Goal: Transaction & Acquisition: Purchase product/service

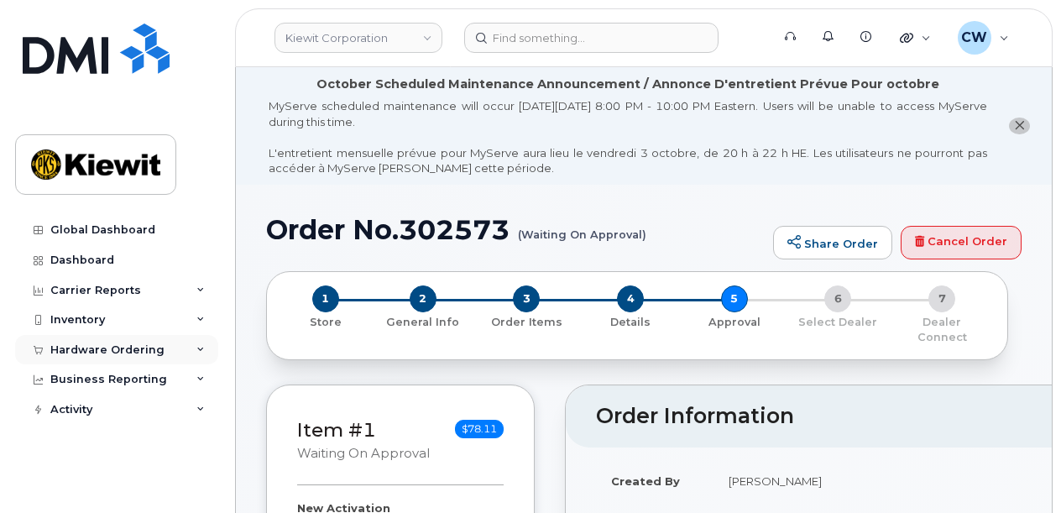
click at [87, 350] on div "Hardware Ordering" at bounding box center [107, 349] width 114 height 13
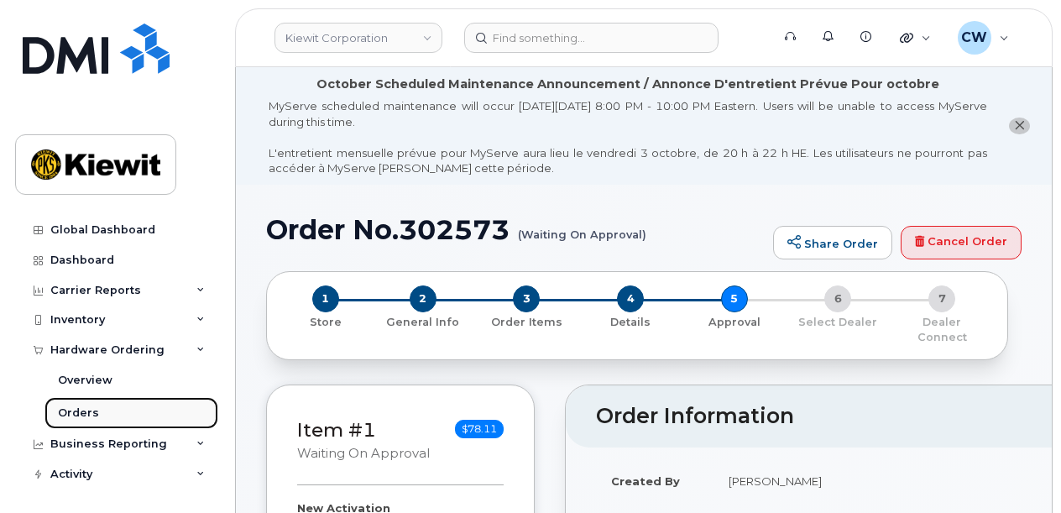
click at [102, 412] on link "Orders" at bounding box center [131, 413] width 174 height 32
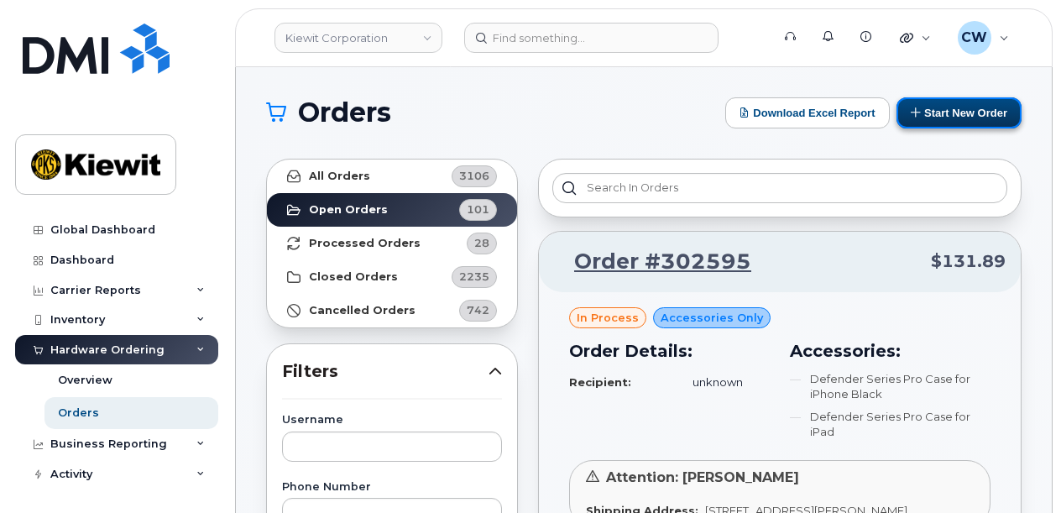
click at [987, 110] on button "Start New Order" at bounding box center [958, 112] width 125 height 31
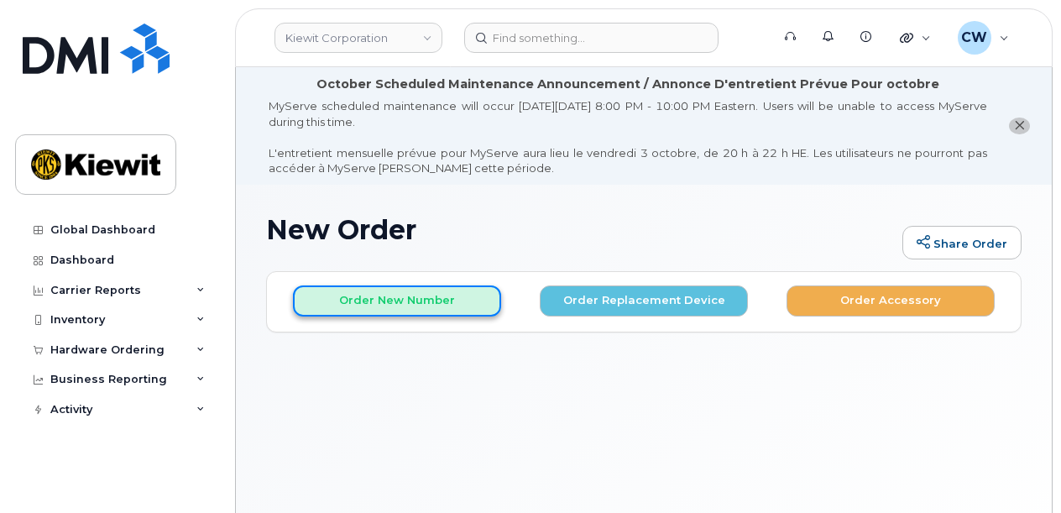
click at [411, 297] on button "Order New Number" at bounding box center [397, 300] width 208 height 31
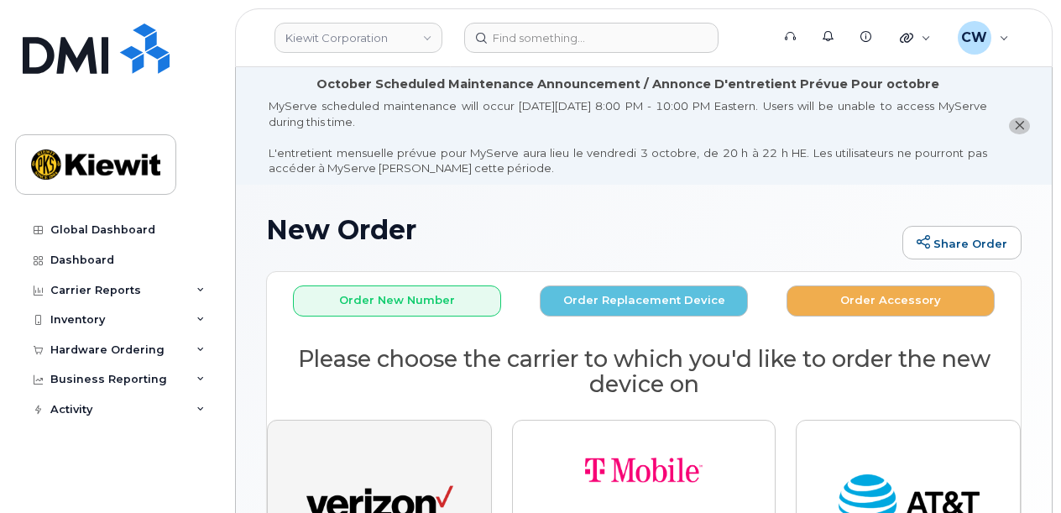
click at [402, 494] on img "button" at bounding box center [379, 504] width 147 height 76
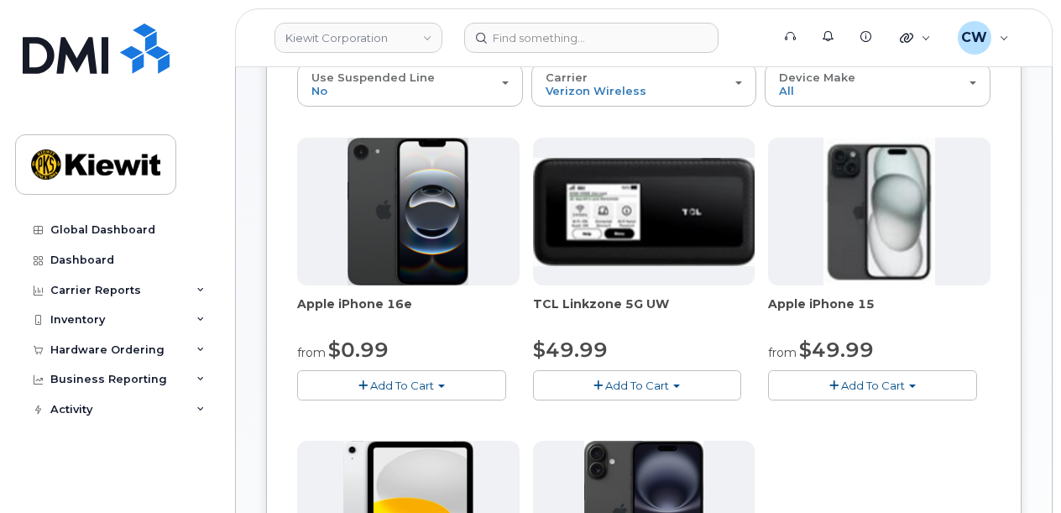
scroll to position [336, 0]
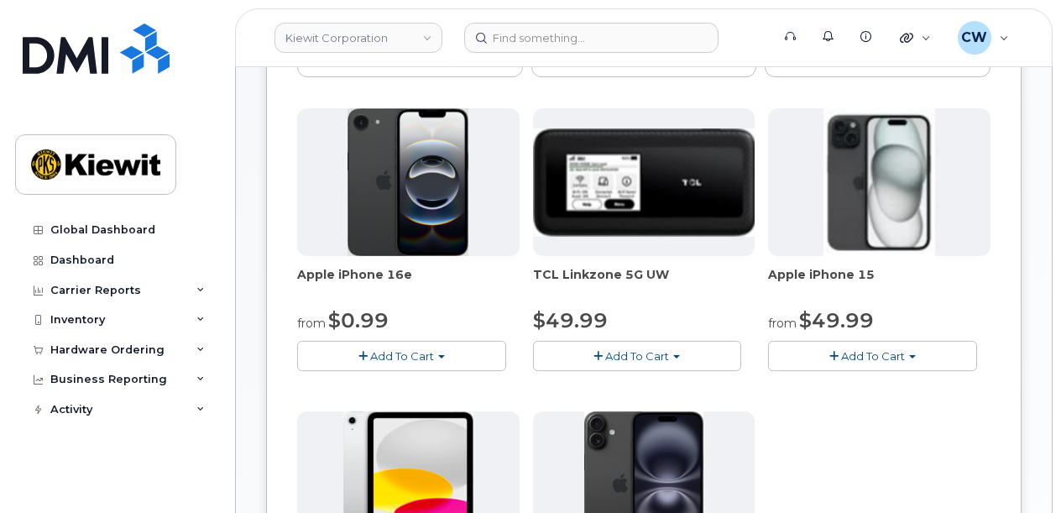
click at [449, 357] on button "Add To Cart" at bounding box center [401, 355] width 209 height 29
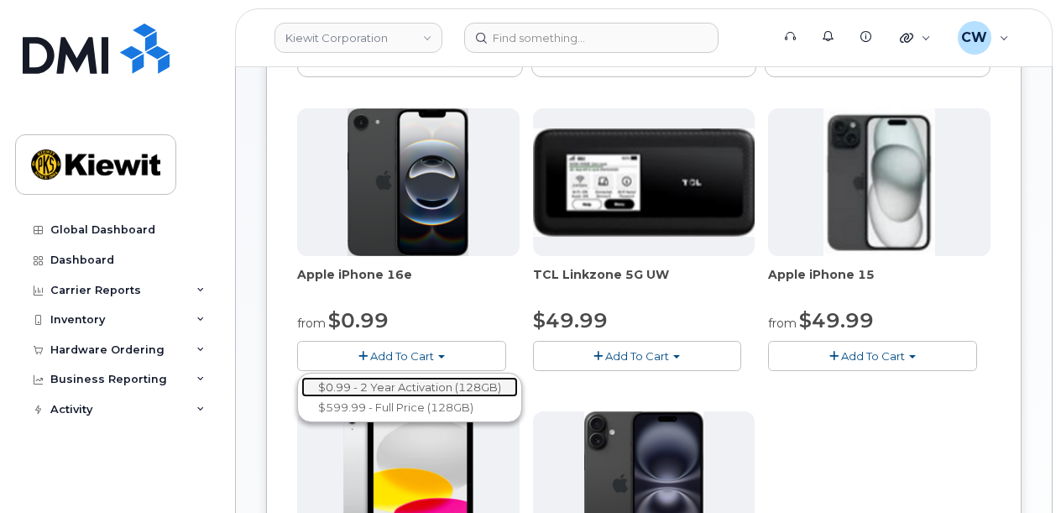
click at [428, 380] on link "$0.99 - 2 Year Activation (128GB)" at bounding box center [409, 387] width 216 height 21
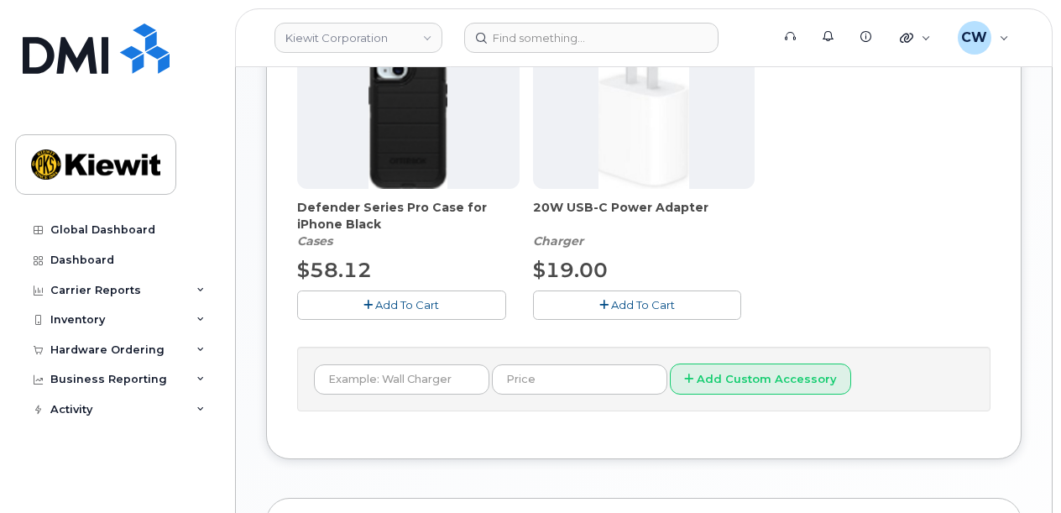
scroll to position [783, 0]
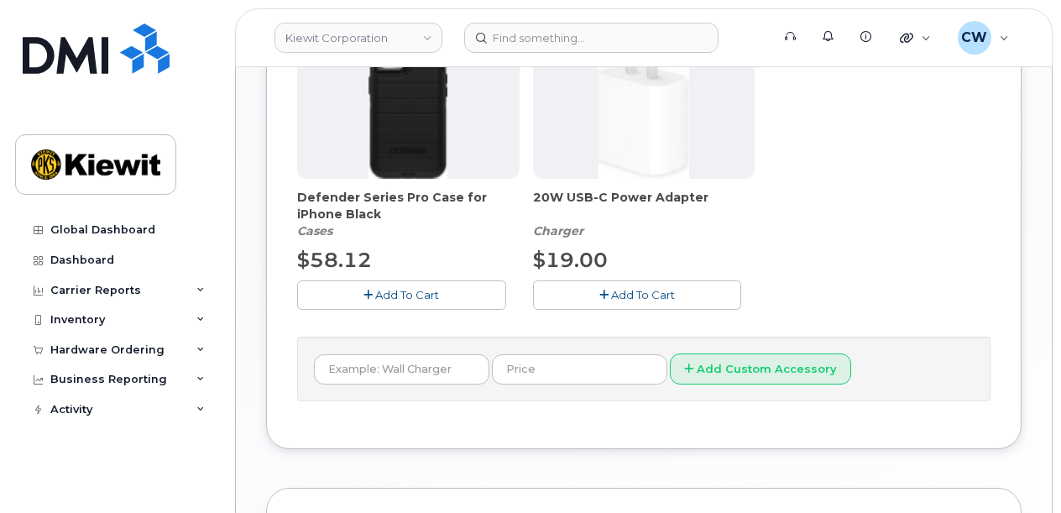
click at [408, 289] on span "Add To Cart" at bounding box center [407, 294] width 64 height 13
click at [612, 294] on span "Add To Cart" at bounding box center [643, 294] width 64 height 13
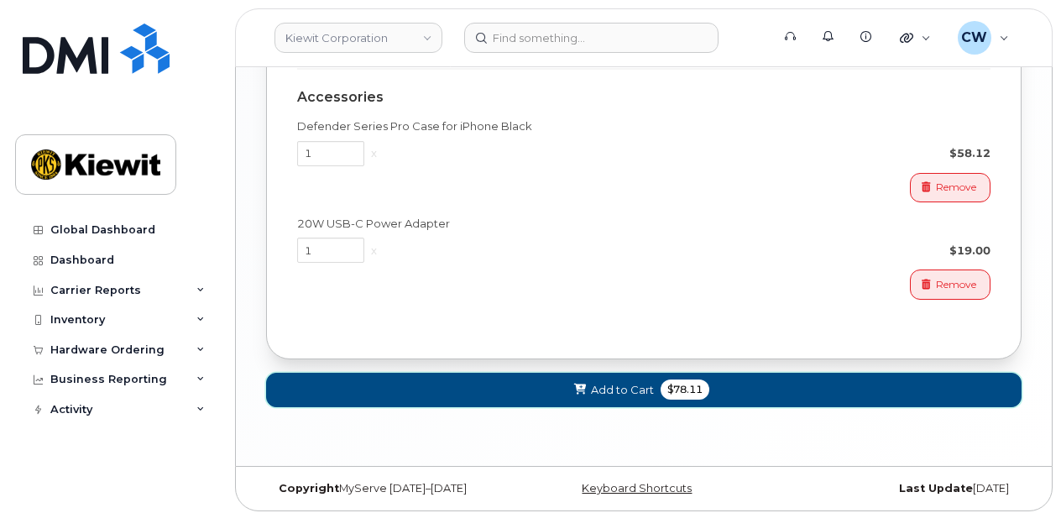
click at [643, 383] on span "Add to Cart" at bounding box center [622, 390] width 63 height 16
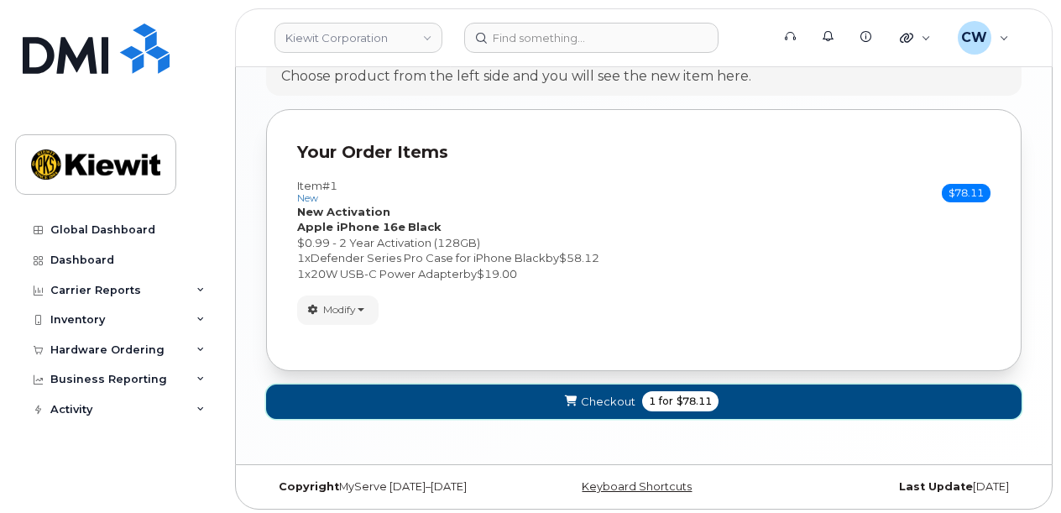
click at [686, 403] on span "$78.11" at bounding box center [693, 400] width 35 height 15
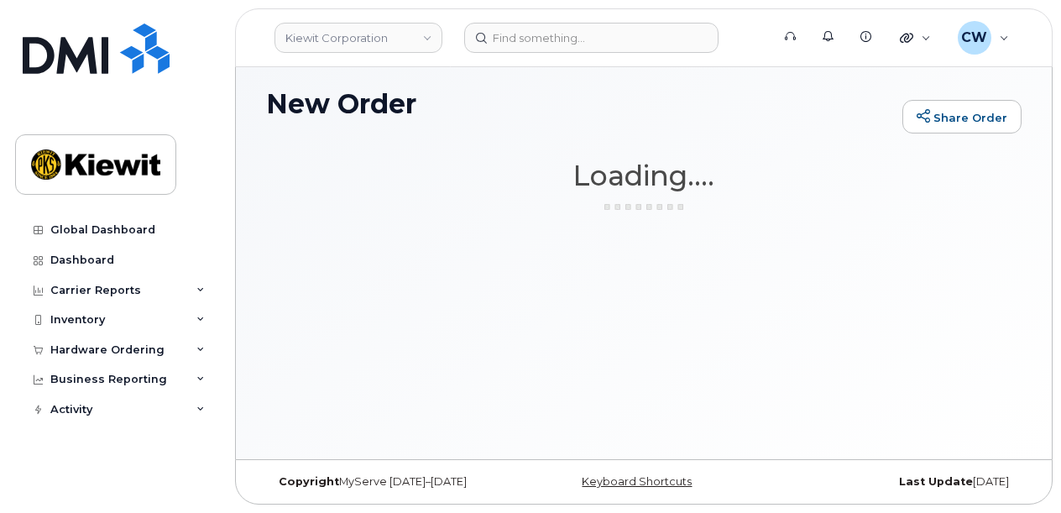
scroll to position [125, 0]
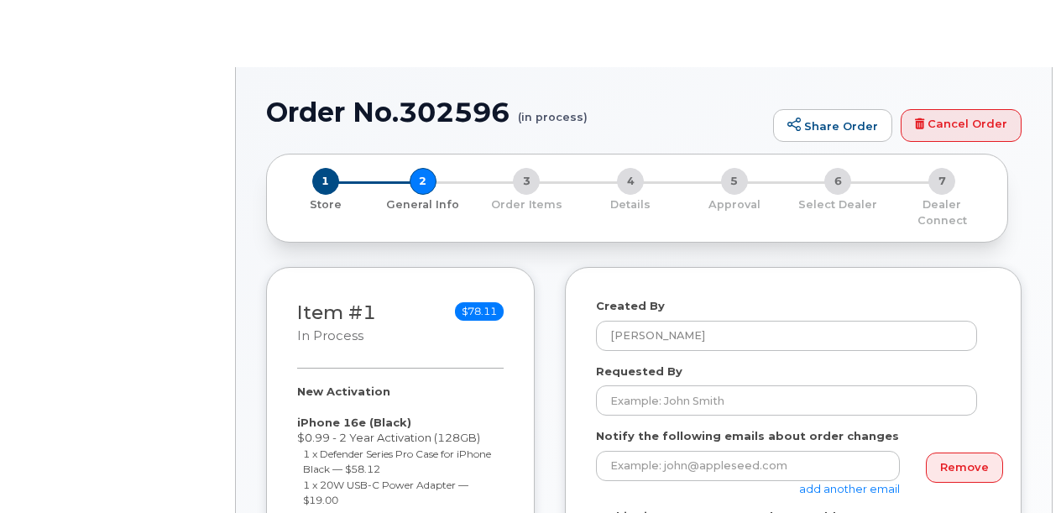
select select
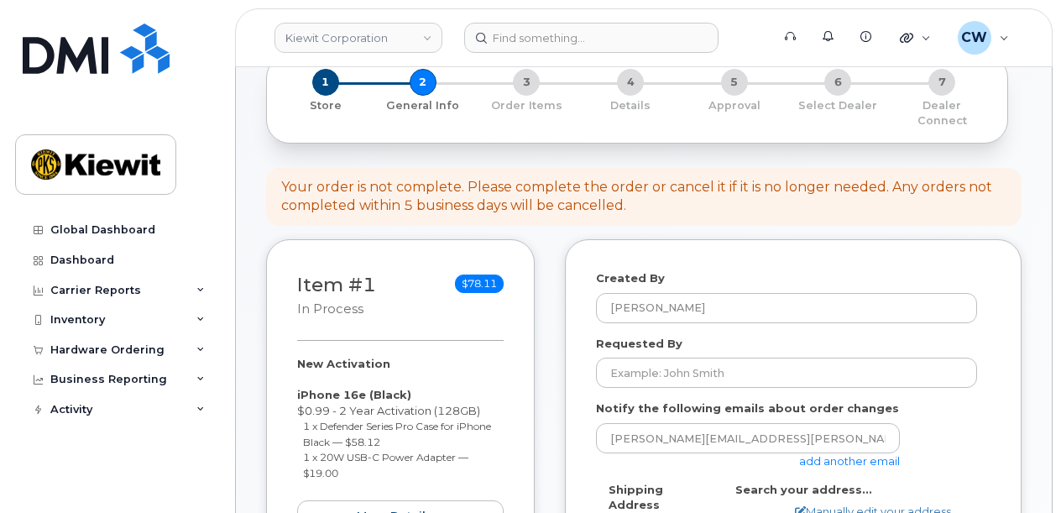
scroll to position [223, 0]
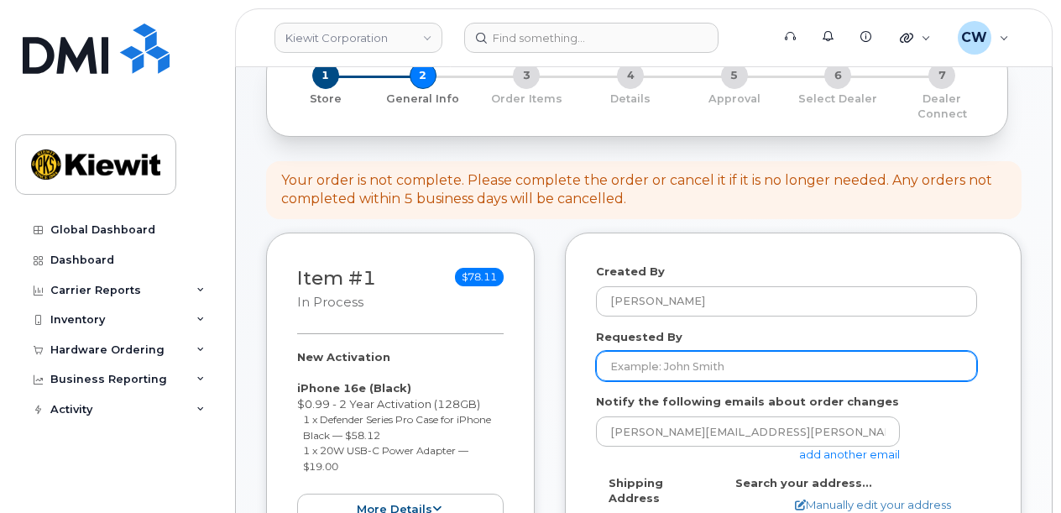
click at [675, 351] on input "Requested By" at bounding box center [786, 366] width 381 height 30
type input "[PERSON_NAME].Brunswick"
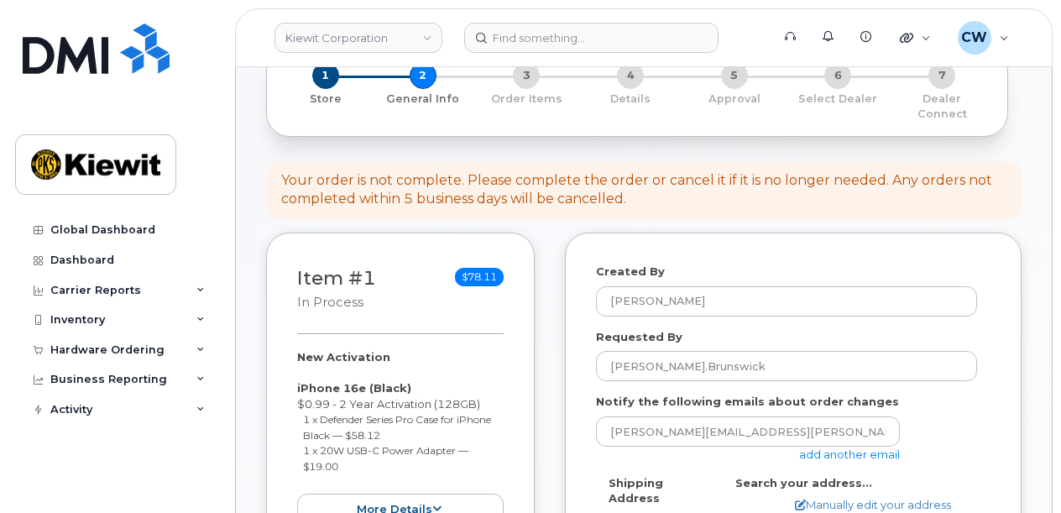
click at [872, 447] on link "add another email" at bounding box center [849, 453] width 101 height 13
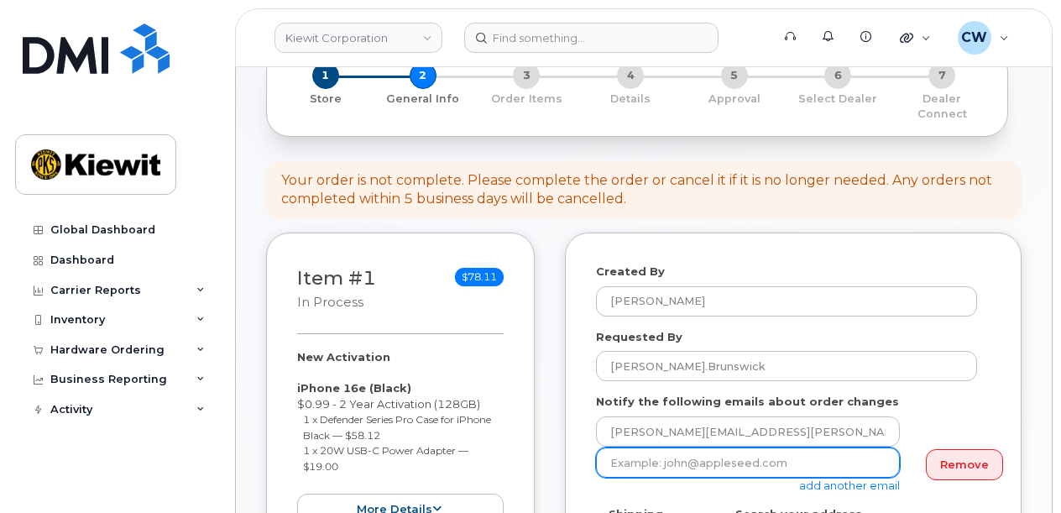
click at [654, 447] on input "email" at bounding box center [748, 462] width 304 height 30
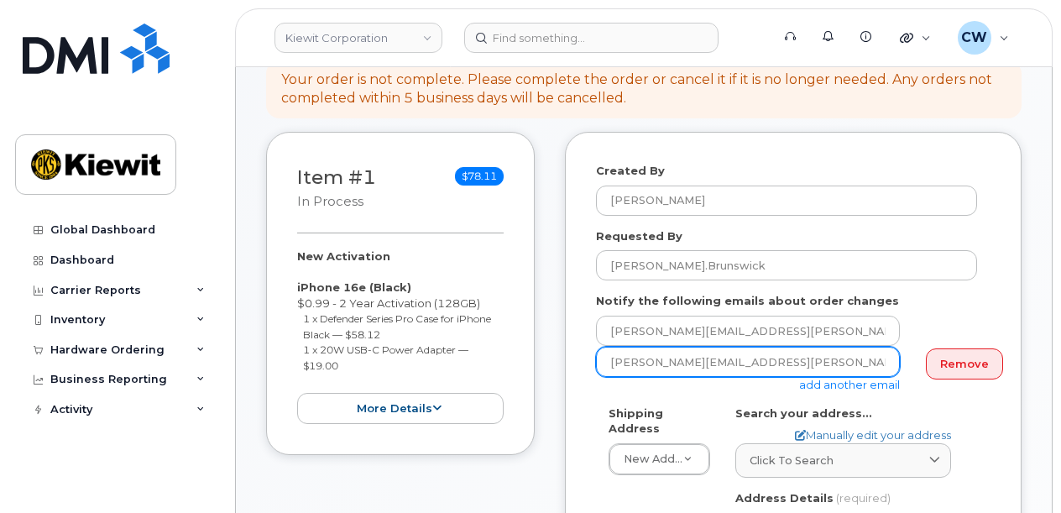
scroll to position [447, 0]
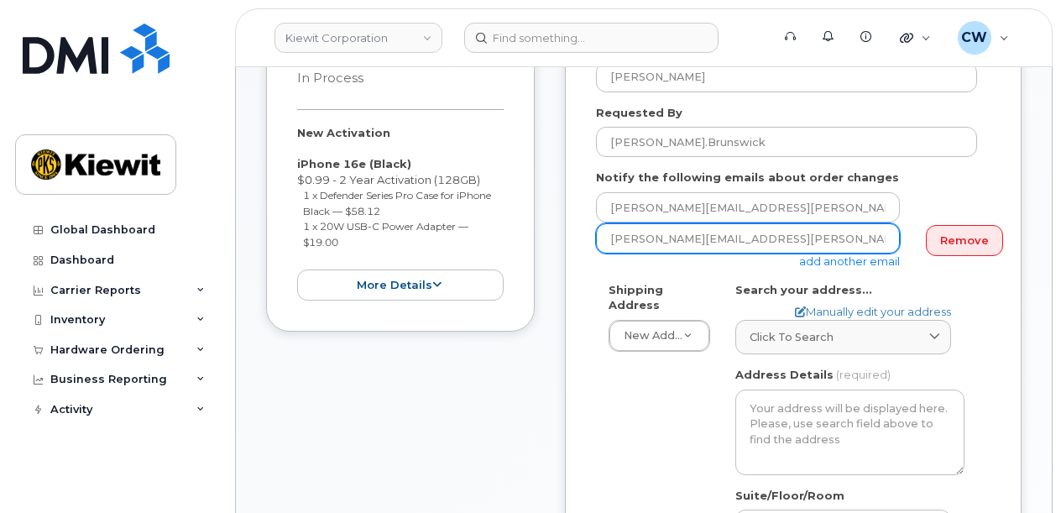
type input "Taylor.Blagdon@kiewit.com"
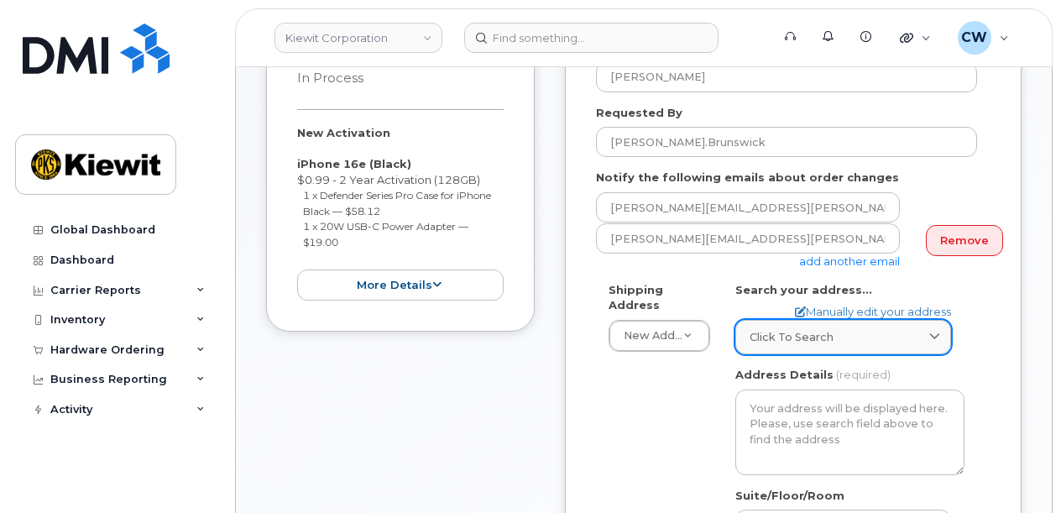
click at [842, 329] on div "Click to search" at bounding box center [842, 337] width 187 height 16
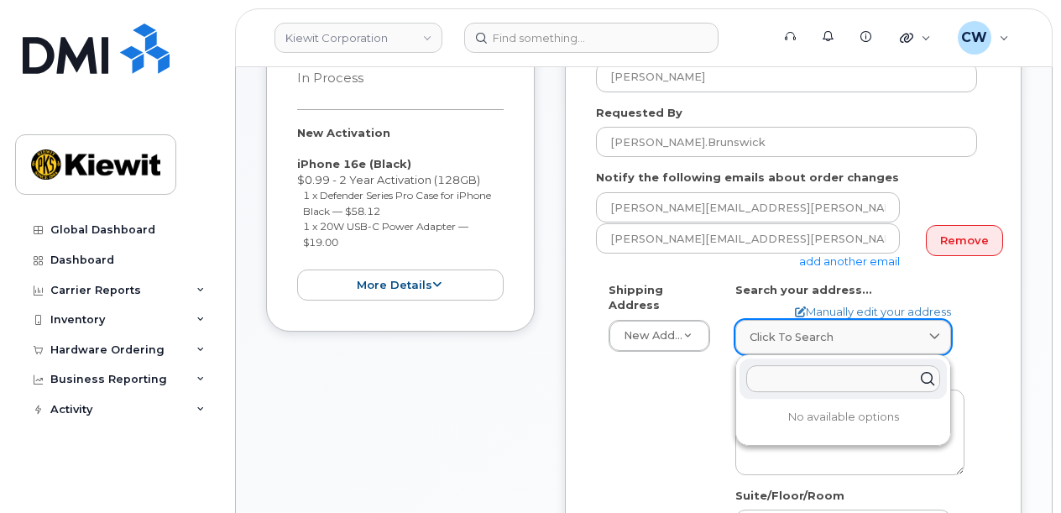
paste input "10147 Line Fence Rd. Hayes, VA 23072"
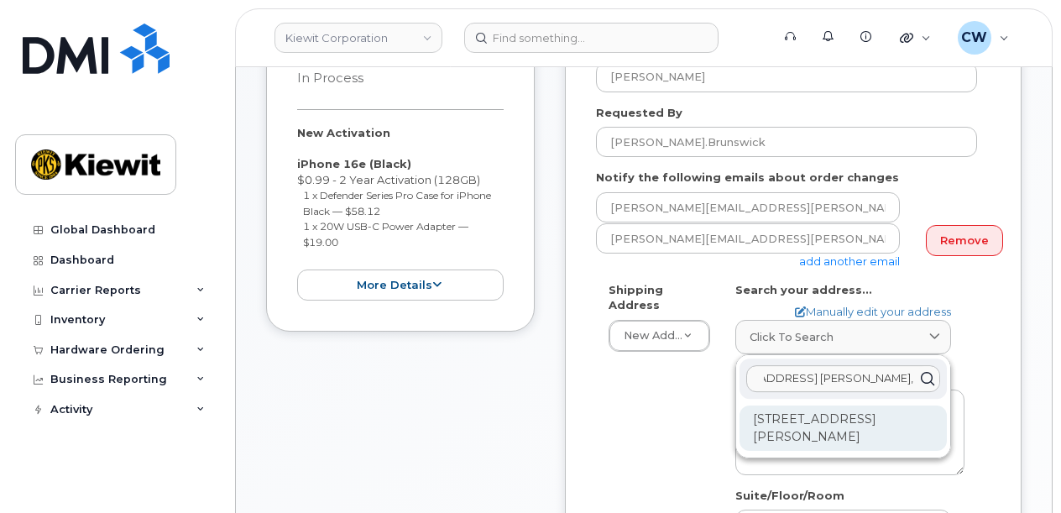
type input "10147 Line Fence Rd. Hayes, VA 23072"
click at [842, 405] on div "10147 Line Fence Rd Hayes VA 23072-4300" at bounding box center [842, 427] width 207 height 45
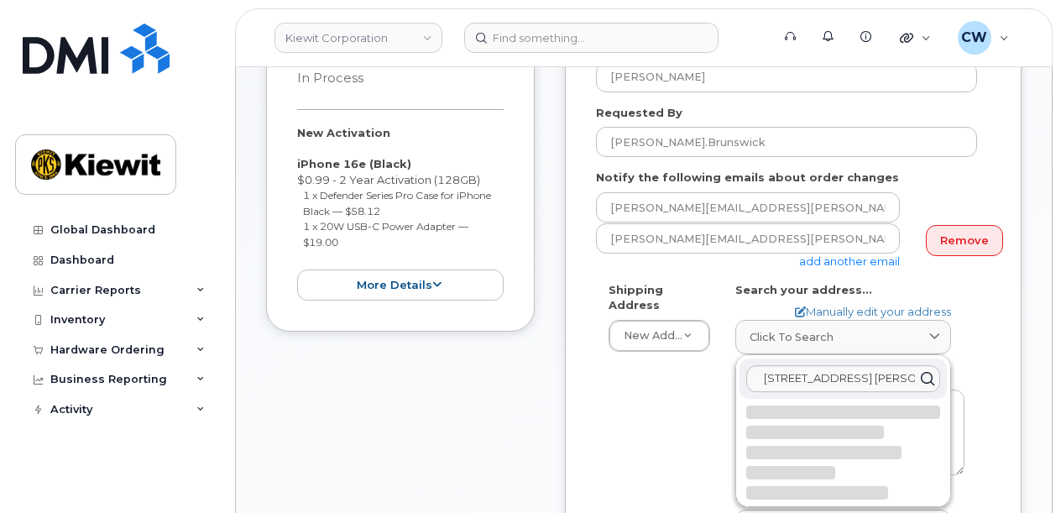
select select
type textarea "10147 Line Fence Rd HAYES VA 23072-4300 UNITED STATES"
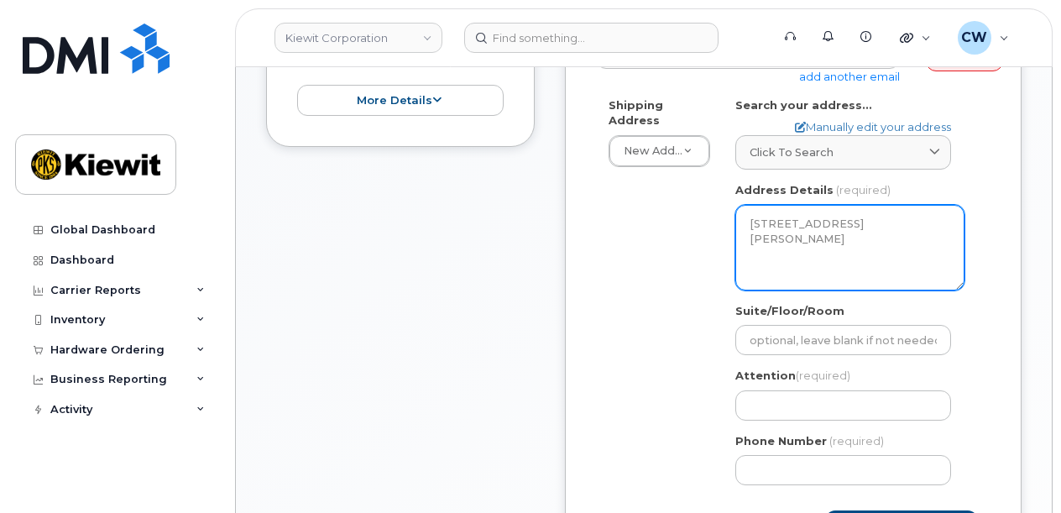
scroll to position [671, 0]
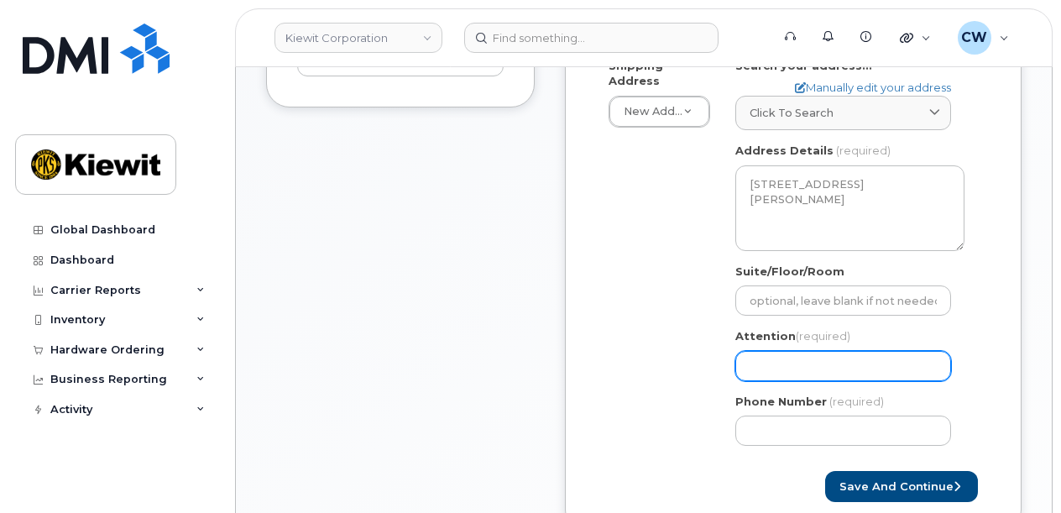
click at [816, 351] on input "Attention (required)" at bounding box center [843, 366] width 216 height 30
select select
type input "S"
select select
type input "St"
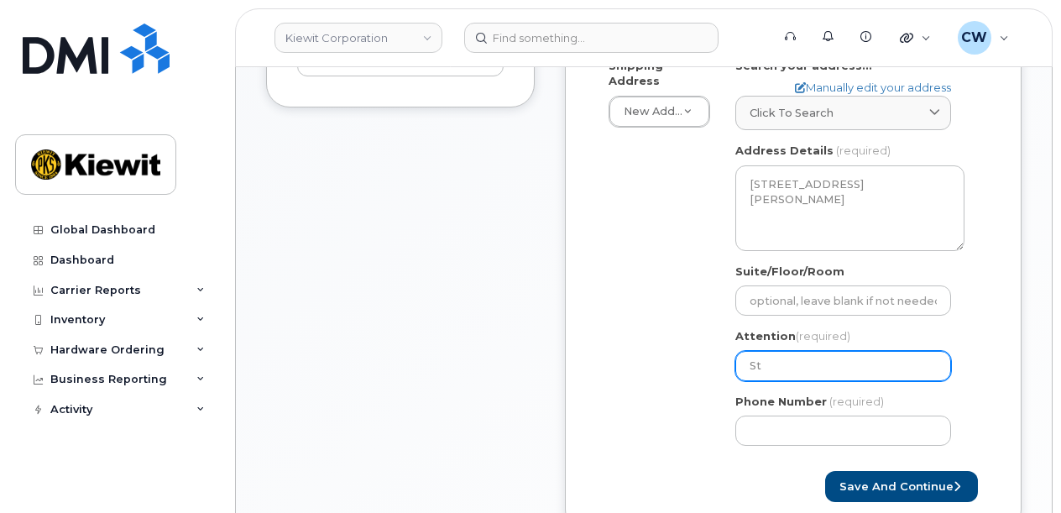
select select
type input "Ste"
select select
type input "Stev"
select select
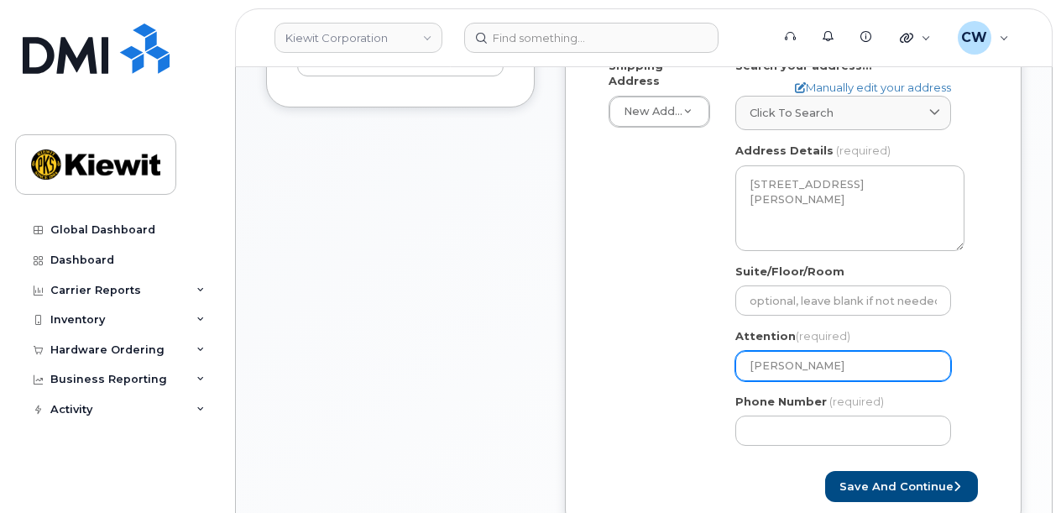
type input "Steve"
select select
type input "Steve B"
select select
type input "Steve Br"
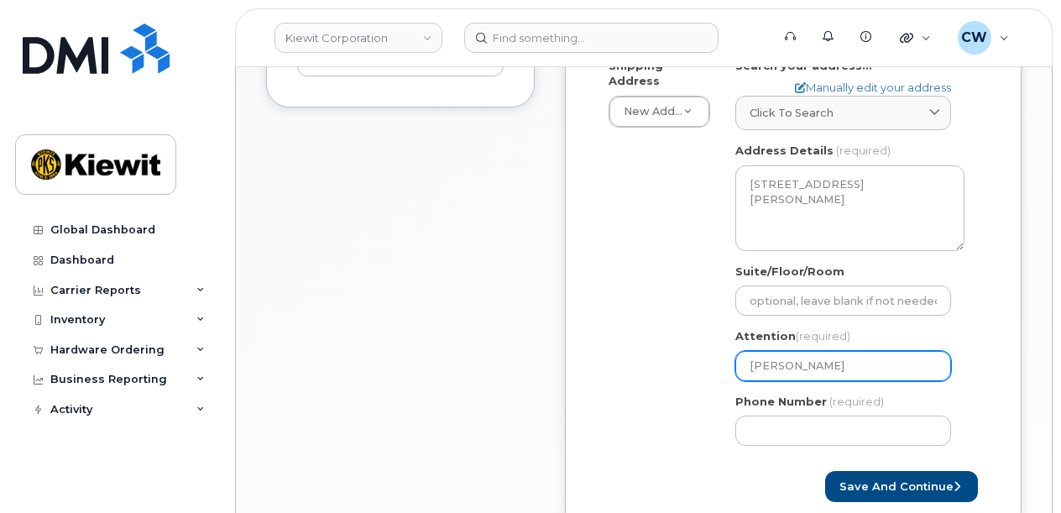
select select
type input "Steve Bru"
select select
type input "Steve Brun"
select select
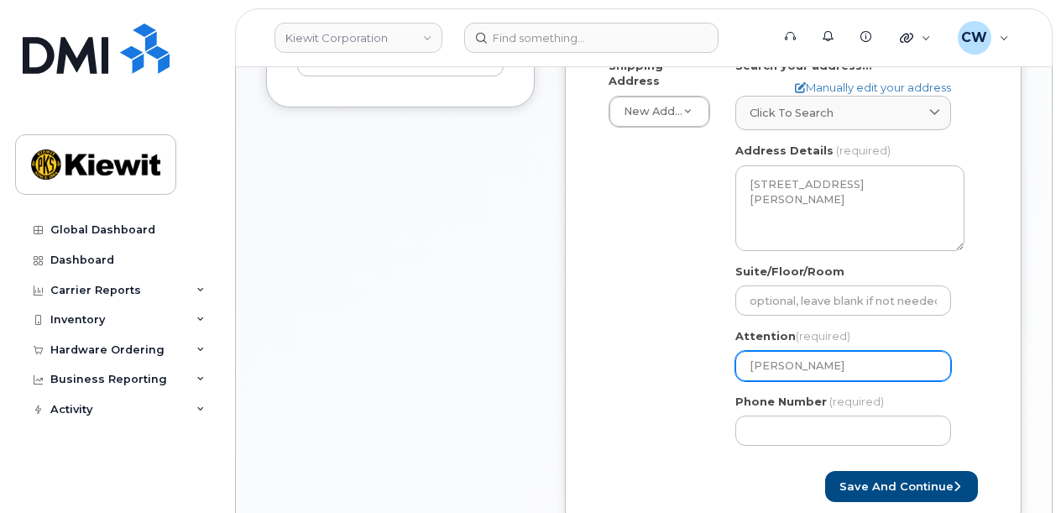
type input "Steve Bruns"
select select
type input "Steve Brunsw"
select select
type input "Steve Brunswi"
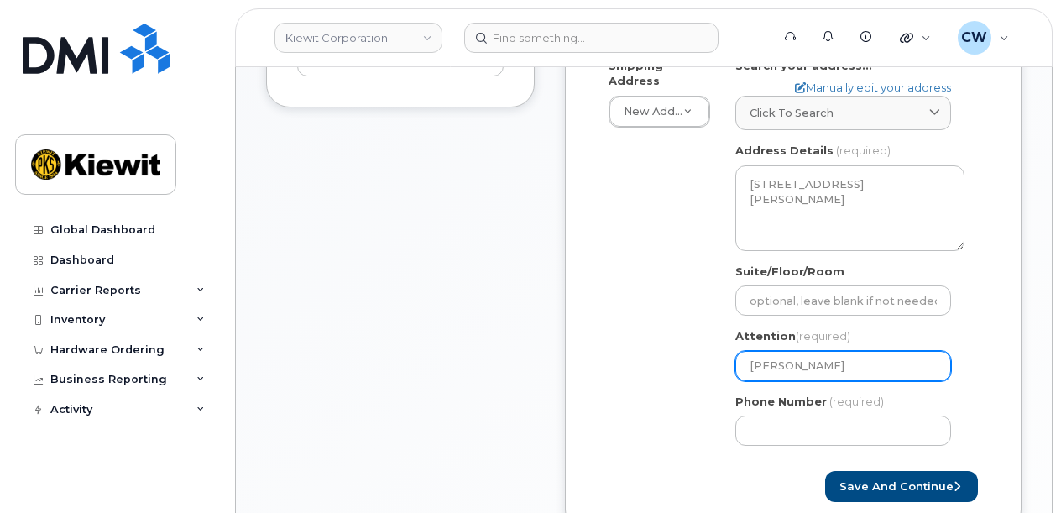
select select
type input "Steve Brunswic"
select select
type input "Steve Brunswick"
select select
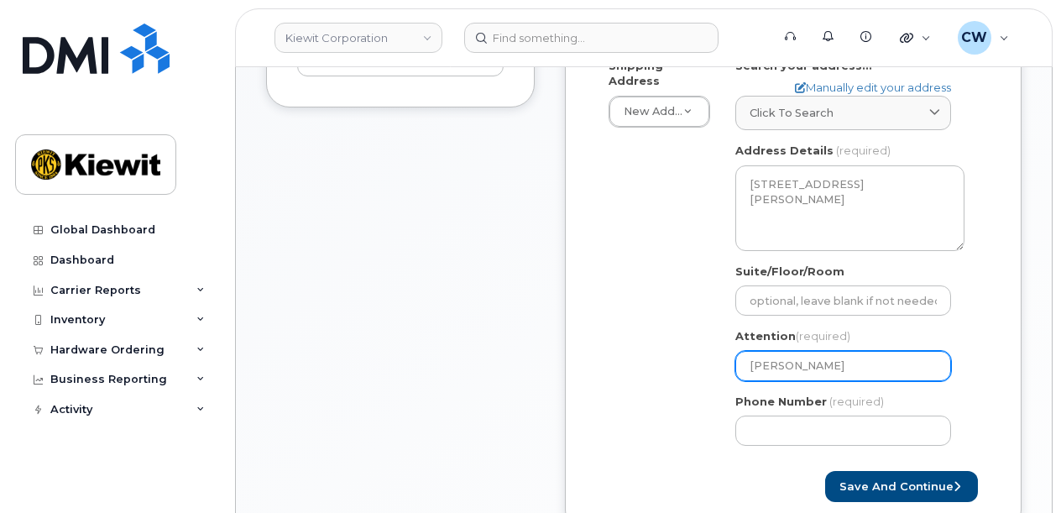
type input "Steve Brunswick a"
select select
type input "Steve Brunswick an"
select select
type input "Steve Brunswick and"
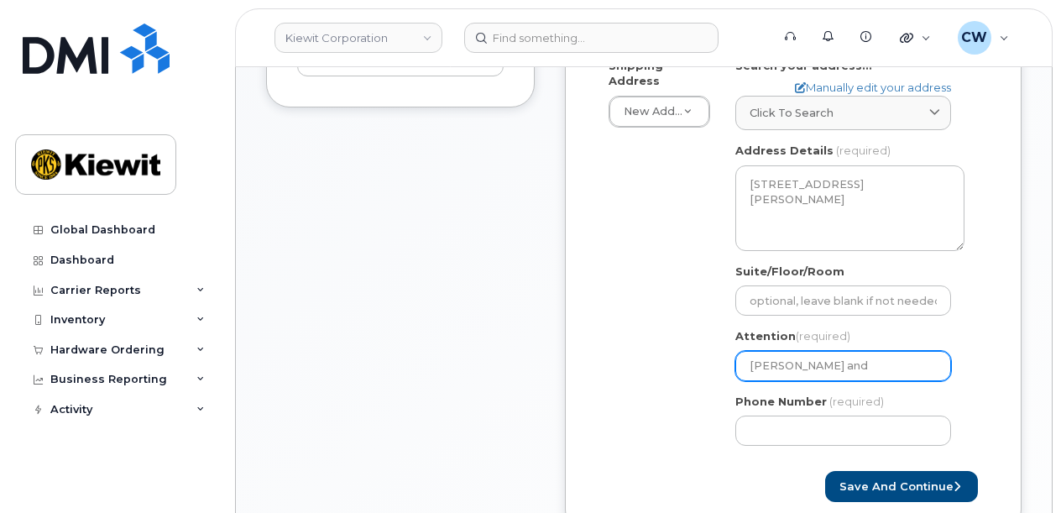
select select
type input "Steve Brunswick and R"
select select
type input "Steve Brunswick and Ro"
select select
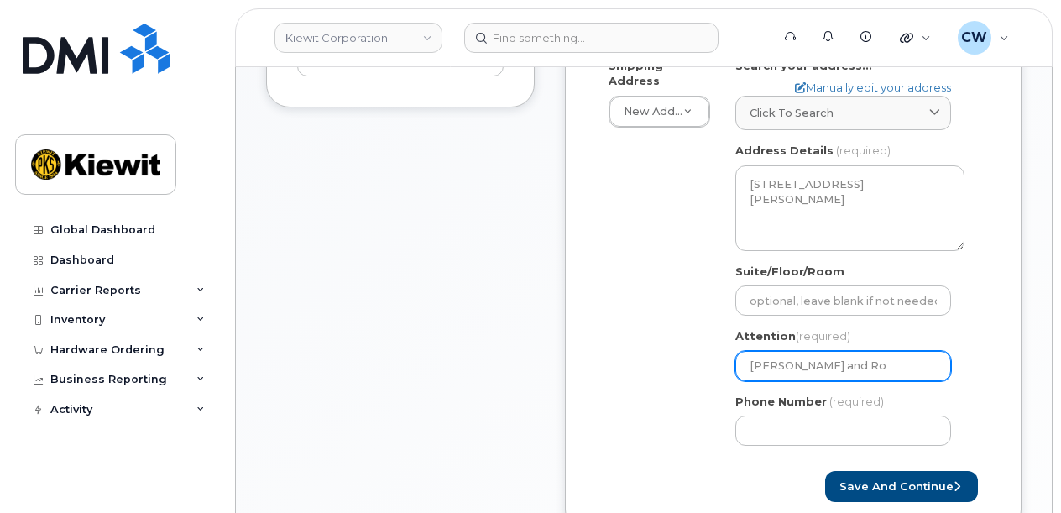
type input "Steve Brunswick and Rog"
select select
type input "Steve Brunswick and Roge"
select select
type input "Steve Brunswick and Roger"
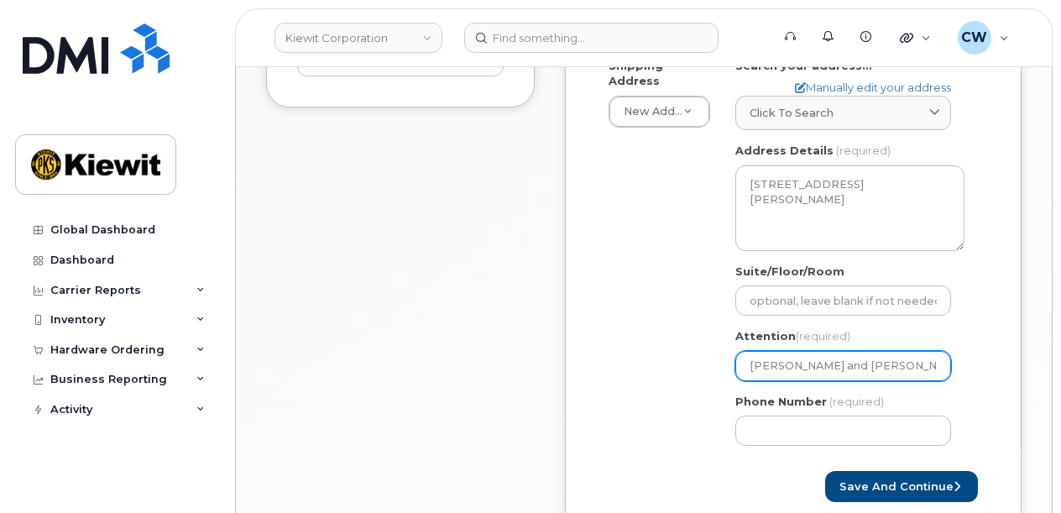
select select
type input "Steve Brunswick and Roger B"
select select
type input "Steve Brunswick and Roger Bo"
select select
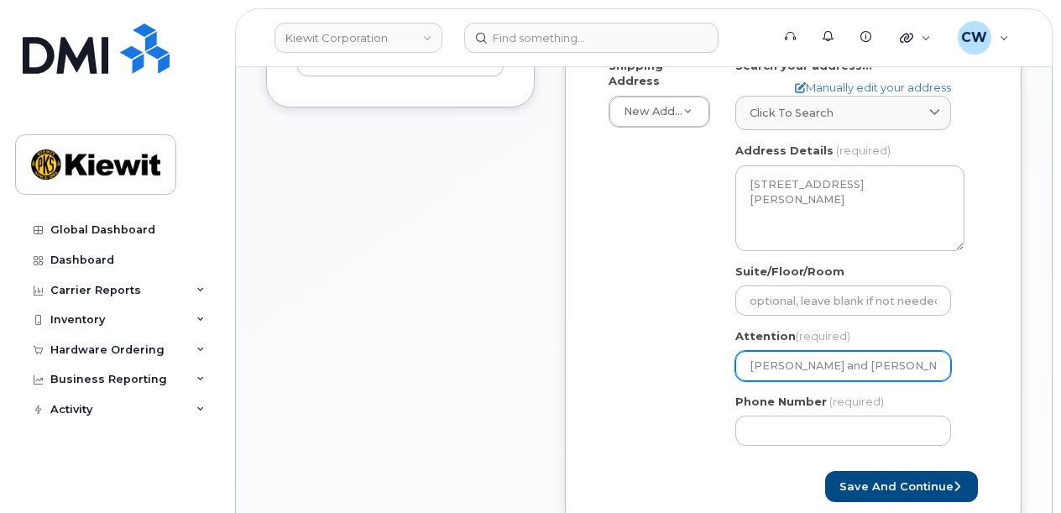
type input "Steve Brunswick and Roger Bog"
select select
type input "Steve Brunswick and Roger Boge"
select select
type input "Steve Brunswick and Roger Boger"
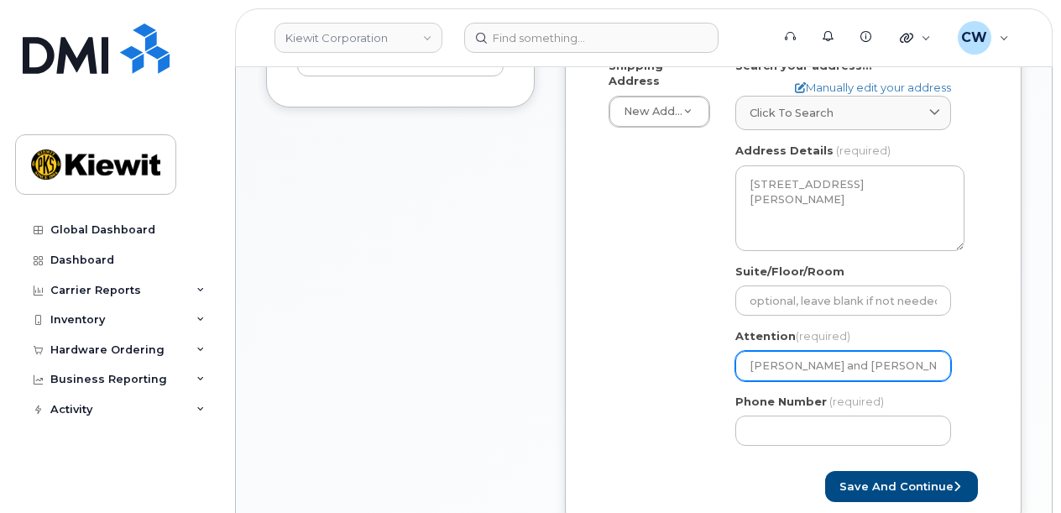
select select
type input "[PERSON_NAME] and [PERSON_NAME]"
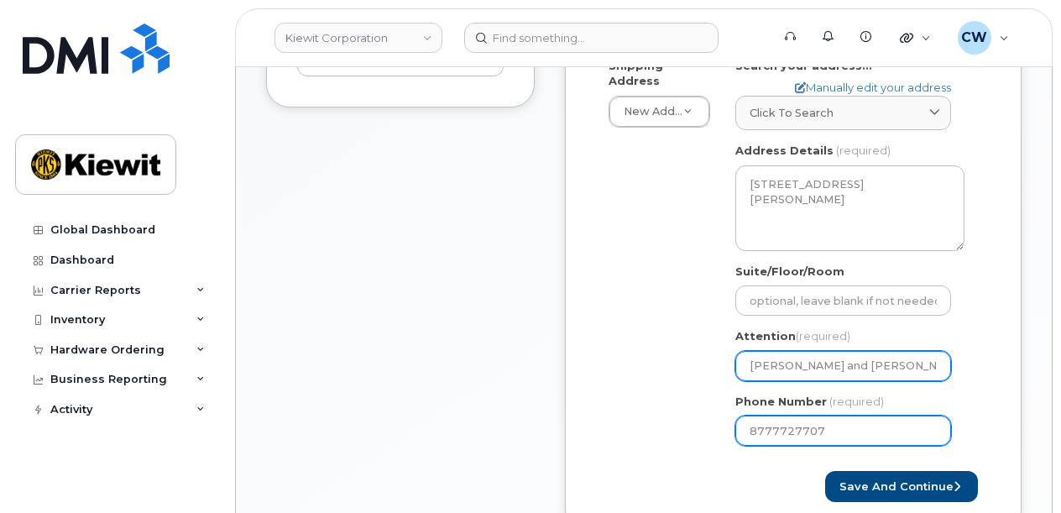
type input "8777727707"
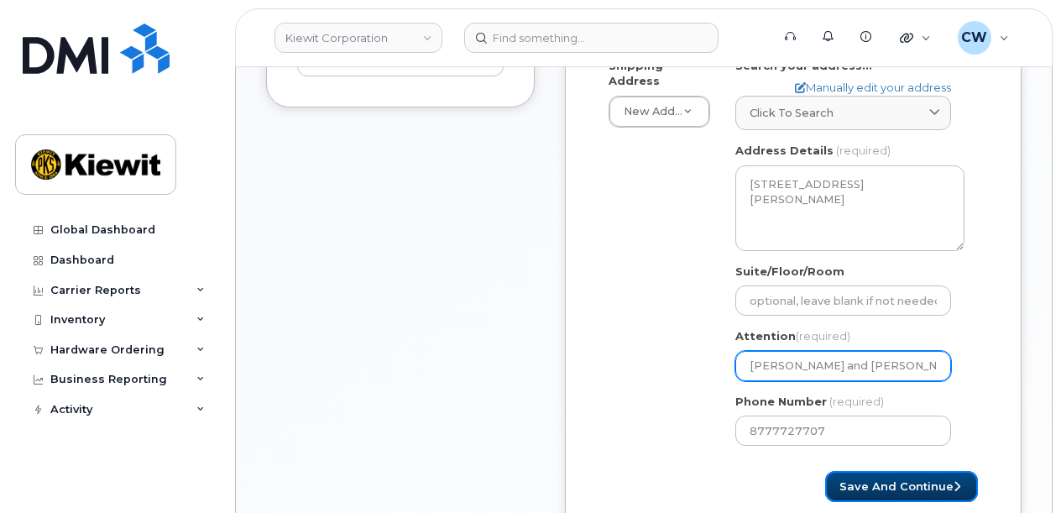
select select
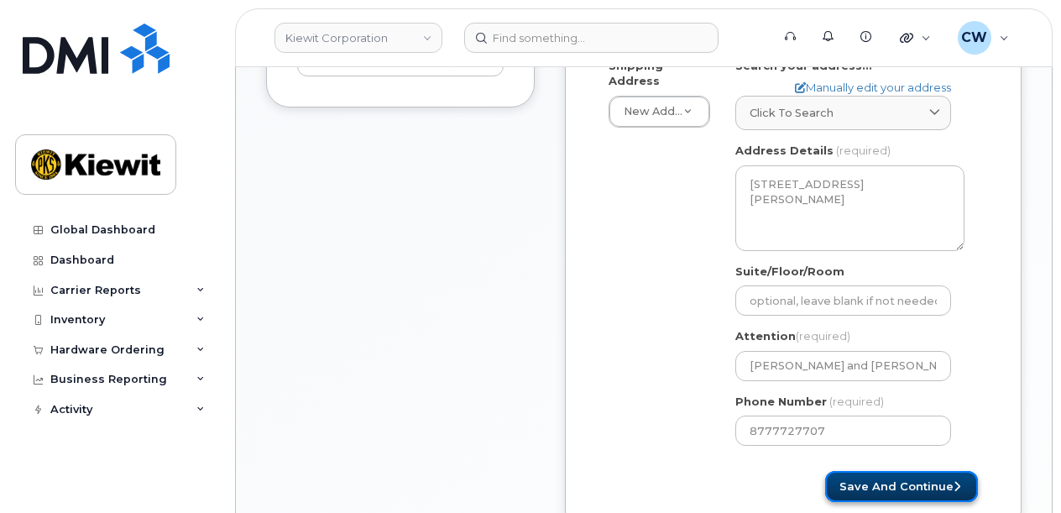
click at [857, 471] on button "Save and Continue" at bounding box center [901, 486] width 153 height 31
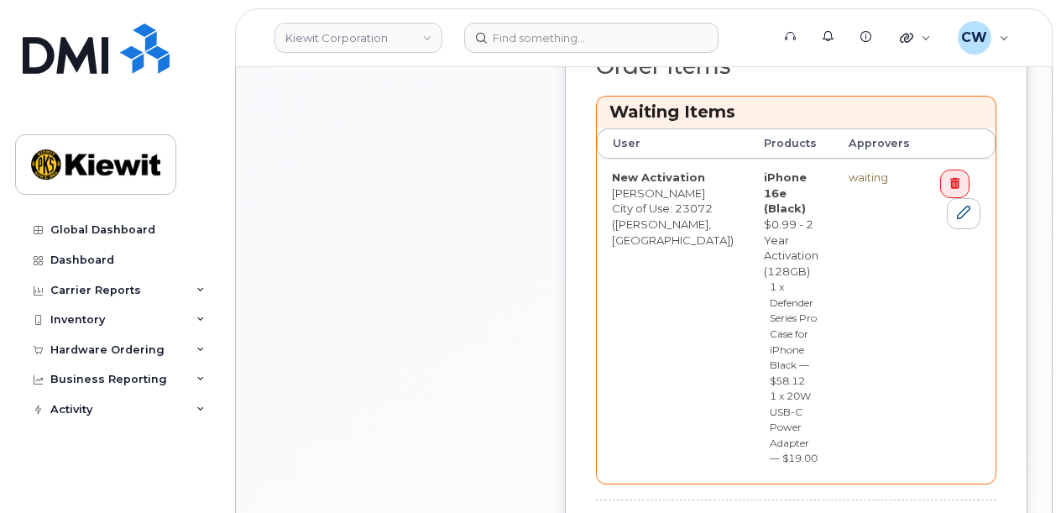
scroll to position [894, 0]
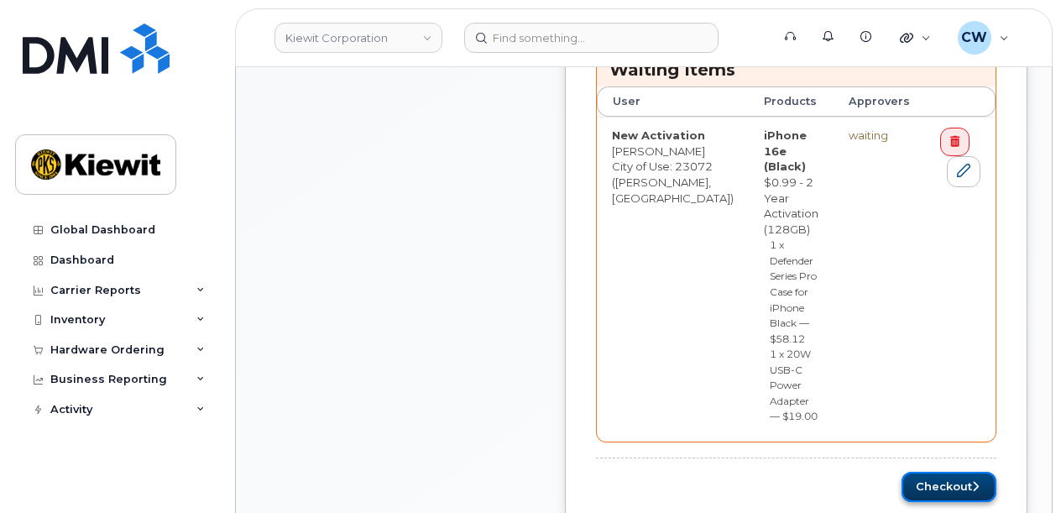
click at [933, 472] on button "Checkout" at bounding box center [948, 487] width 95 height 31
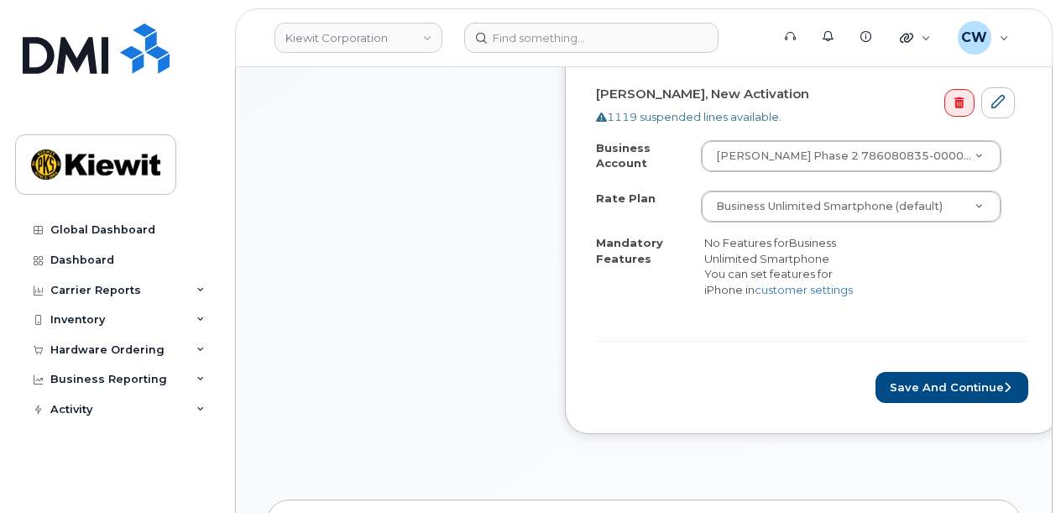
scroll to position [783, 0]
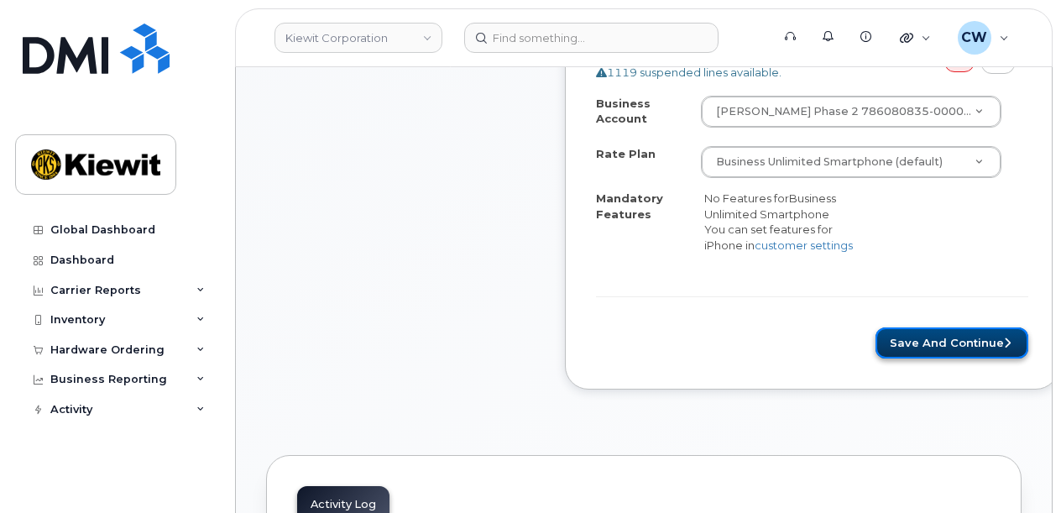
click at [875, 341] on button "Save and Continue" at bounding box center [951, 342] width 153 height 31
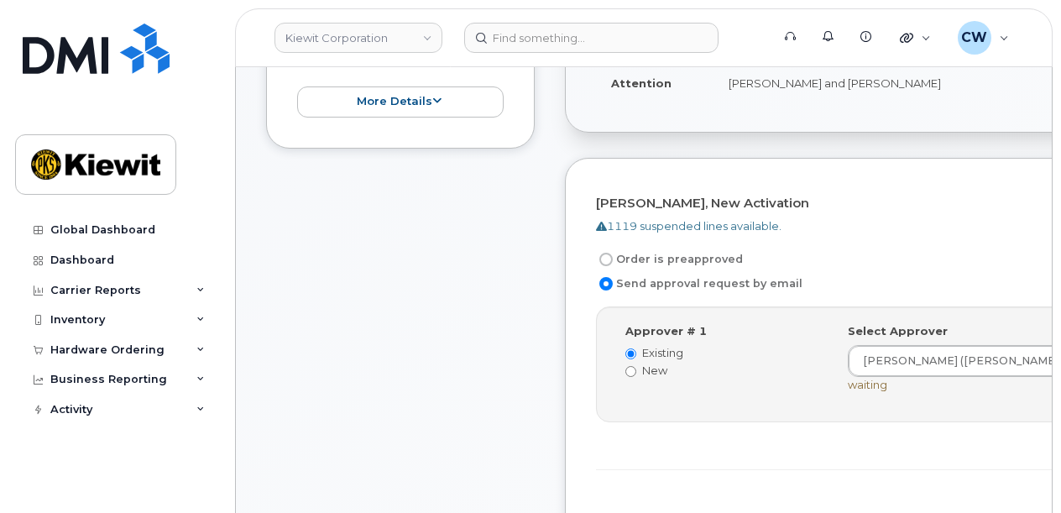
scroll to position [671, 0]
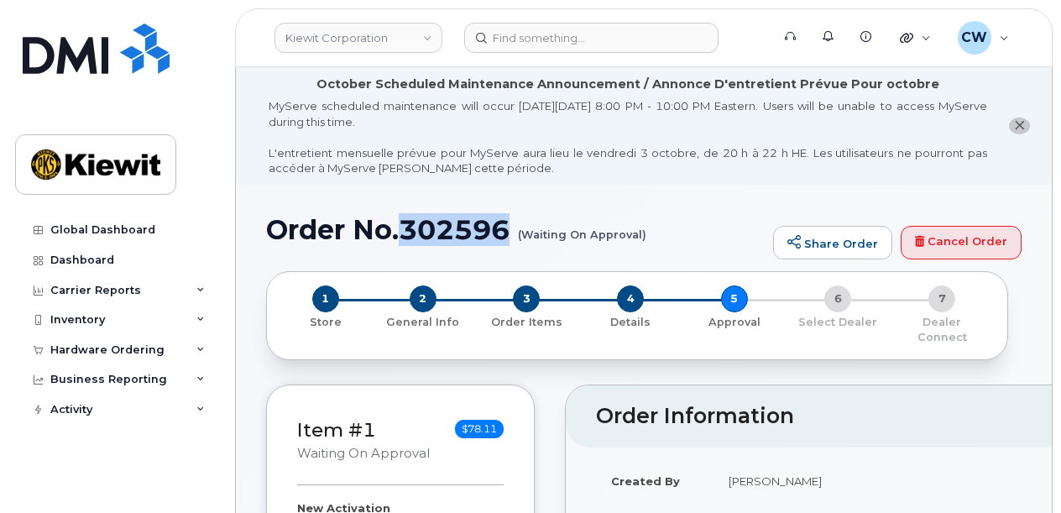
drag, startPoint x: 511, startPoint y: 232, endPoint x: 406, endPoint y: 241, distance: 105.2
click at [406, 241] on h1 "Order No.302596 (Waiting On Approval)" at bounding box center [515, 229] width 498 height 29
copy h1 "302596"
